Goal: Entertainment & Leisure: Consume media (video, audio)

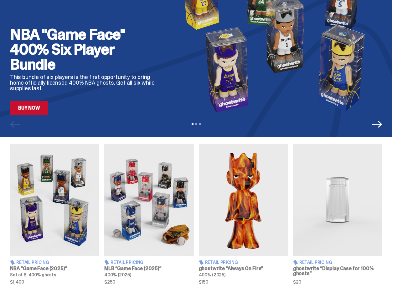
scroll to position [57, 0]
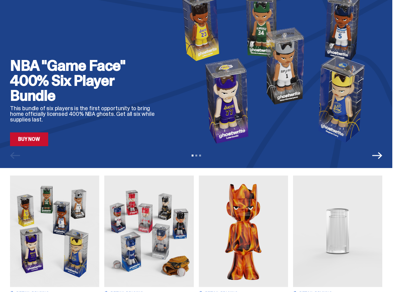
click at [382, 154] on icon "Next" at bounding box center [377, 155] width 10 height 7
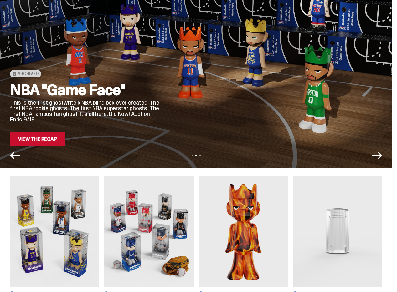
click at [61, 141] on link "View the Recap" at bounding box center [37, 140] width 55 height 14
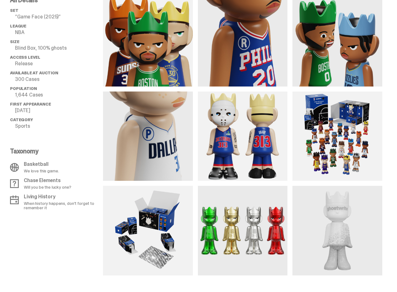
scroll to position [563, 0]
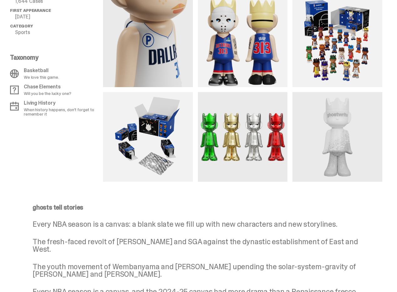
click at [223, 71] on img at bounding box center [243, 43] width 90 height 90
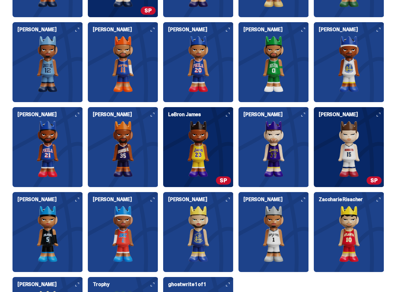
scroll to position [1626, 0]
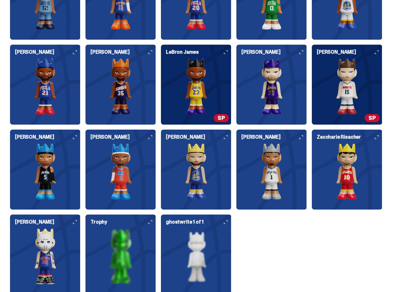
click at [77, 220] on icon at bounding box center [75, 222] width 4 height 4
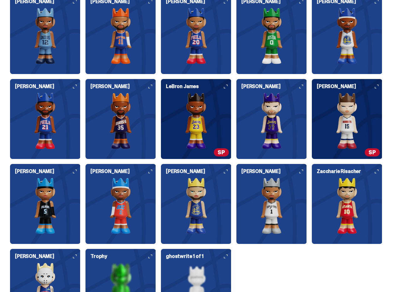
scroll to position [1748, 0]
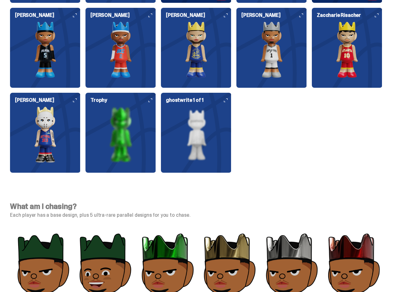
click at [80, 107] on img at bounding box center [45, 135] width 70 height 56
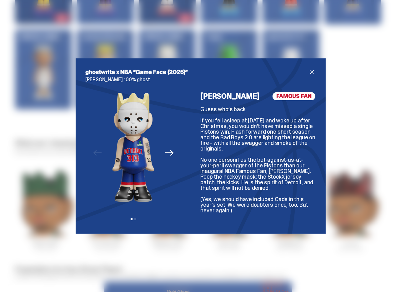
click at [314, 71] on div "ghostwrite x NBA “Game Face (2025)” [PERSON_NAME] 100% ghost Previous Next View…" at bounding box center [201, 146] width 250 height 176
click at [308, 73] on span "close" at bounding box center [312, 72] width 8 height 8
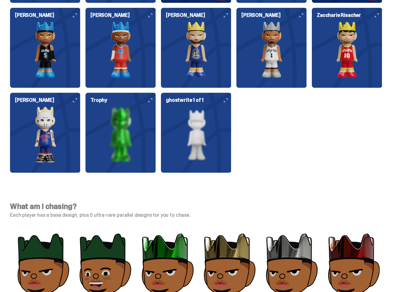
click at [311, 51] on img at bounding box center [346, 50] width 70 height 56
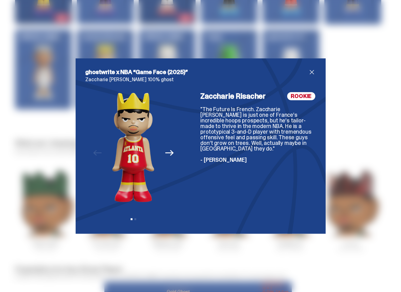
click at [308, 71] on span "close" at bounding box center [312, 72] width 8 height 8
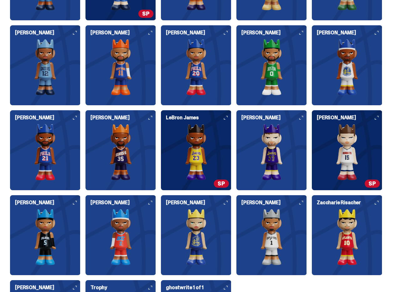
scroll to position [1686, 0]
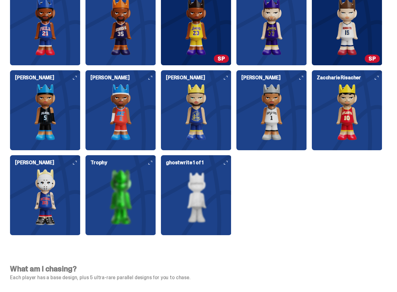
click at [80, 169] on img at bounding box center [45, 197] width 70 height 56
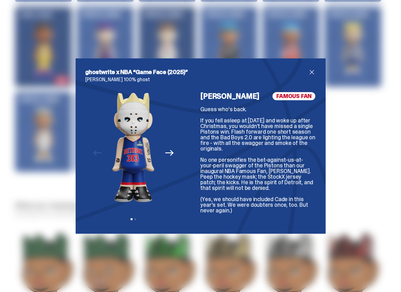
click at [165, 155] on icon "Next" at bounding box center [169, 153] width 8 height 8
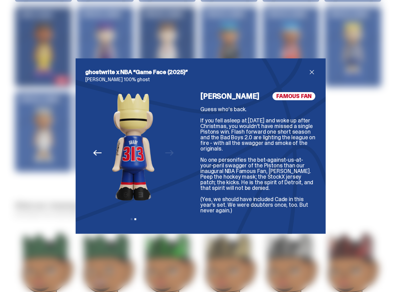
click at [164, 155] on div "Previous Next View slide 1 View slide 2" at bounding box center [134, 158] width 96 height 132
click at [99, 156] on icon "Previous" at bounding box center [97, 153] width 8 height 8
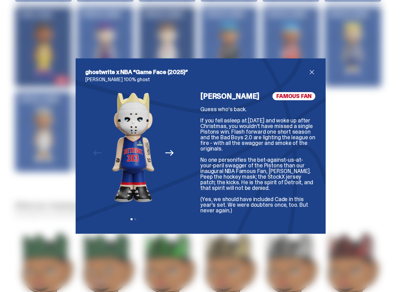
click at [335, 146] on div "ghostwrite x NBA “Game Face (2025)” [PERSON_NAME] 100% ghost Previous Next View…" at bounding box center [200, 146] width 401 height 292
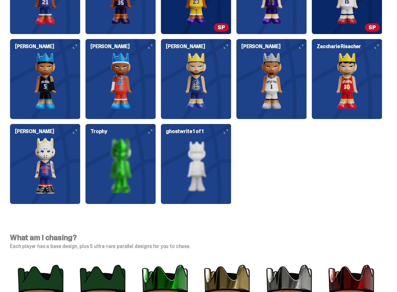
scroll to position [1623, 0]
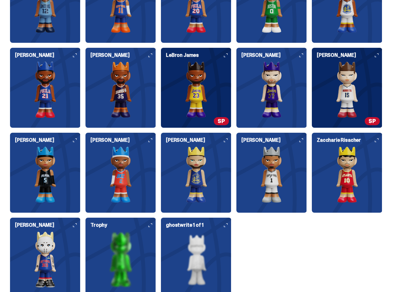
click at [80, 232] on img at bounding box center [45, 260] width 70 height 56
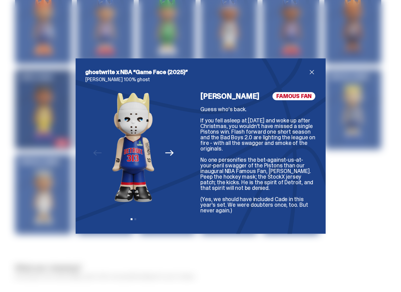
click at [170, 151] on icon "Next" at bounding box center [169, 153] width 8 height 8
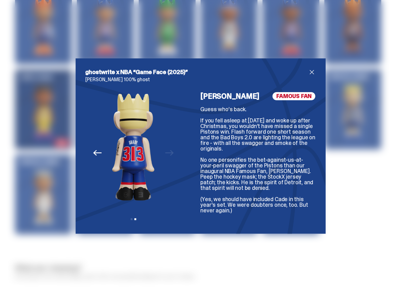
click at [132, 198] on img at bounding box center [133, 147] width 42 height 110
click at [311, 70] on span "close" at bounding box center [312, 72] width 8 height 8
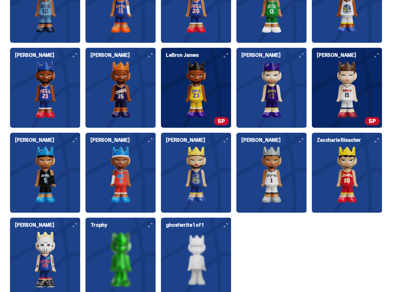
click at [80, 232] on img at bounding box center [45, 260] width 70 height 56
